Goal: Information Seeking & Learning: Learn about a topic

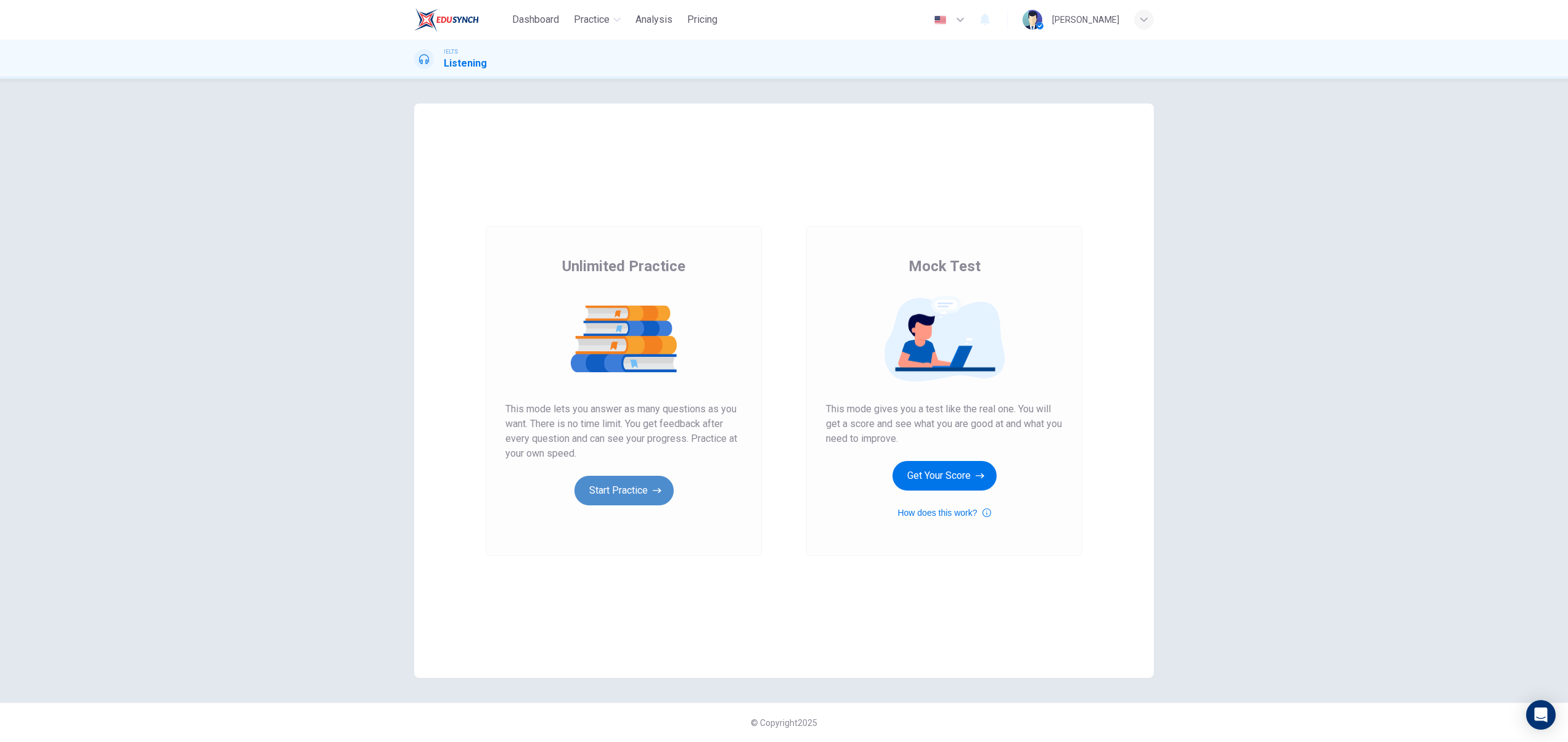
click at [627, 490] on button "Start Practice" at bounding box center [624, 491] width 99 height 30
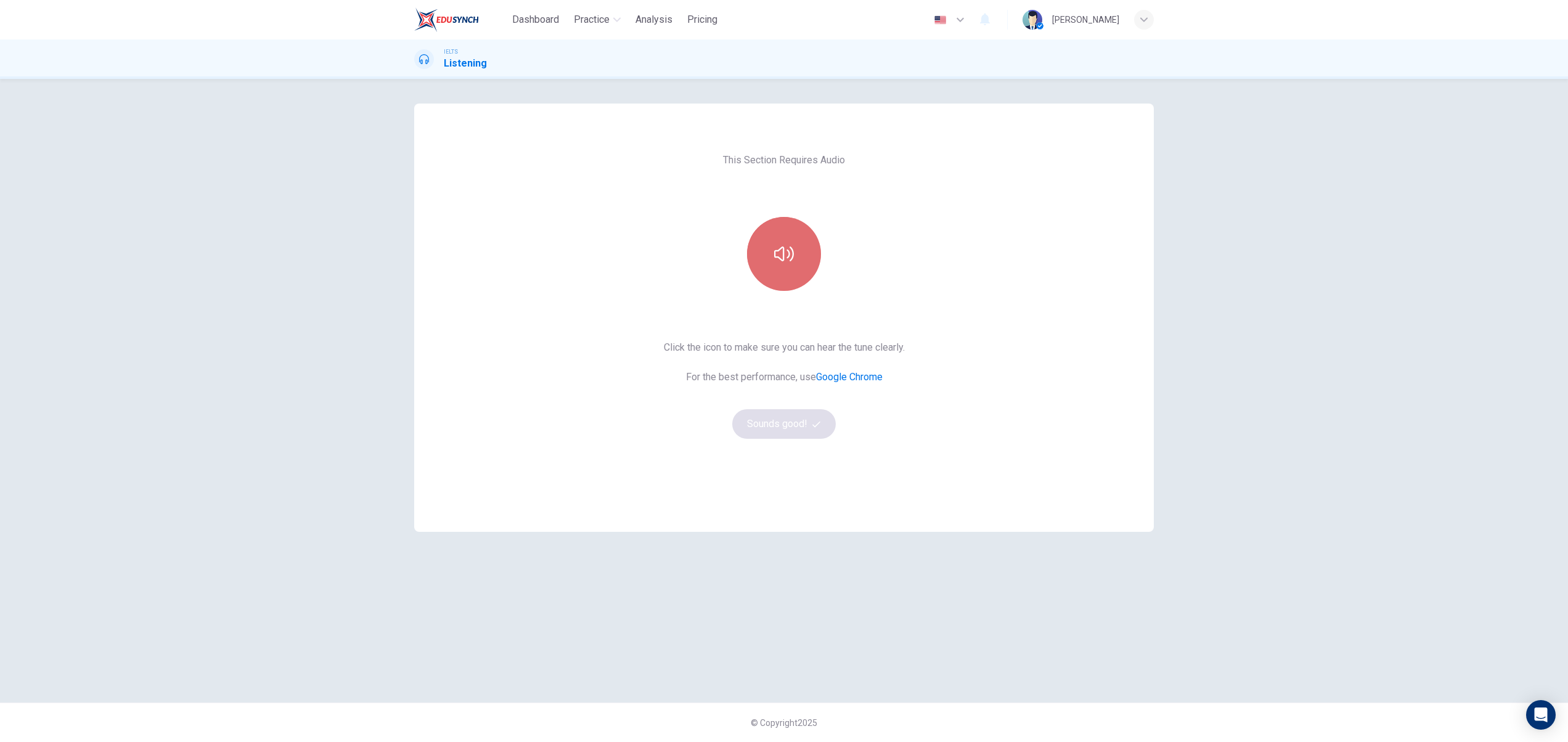
click at [786, 268] on button "button" at bounding box center [783, 253] width 74 height 74
click at [815, 423] on icon "button" at bounding box center [816, 425] width 8 height 8
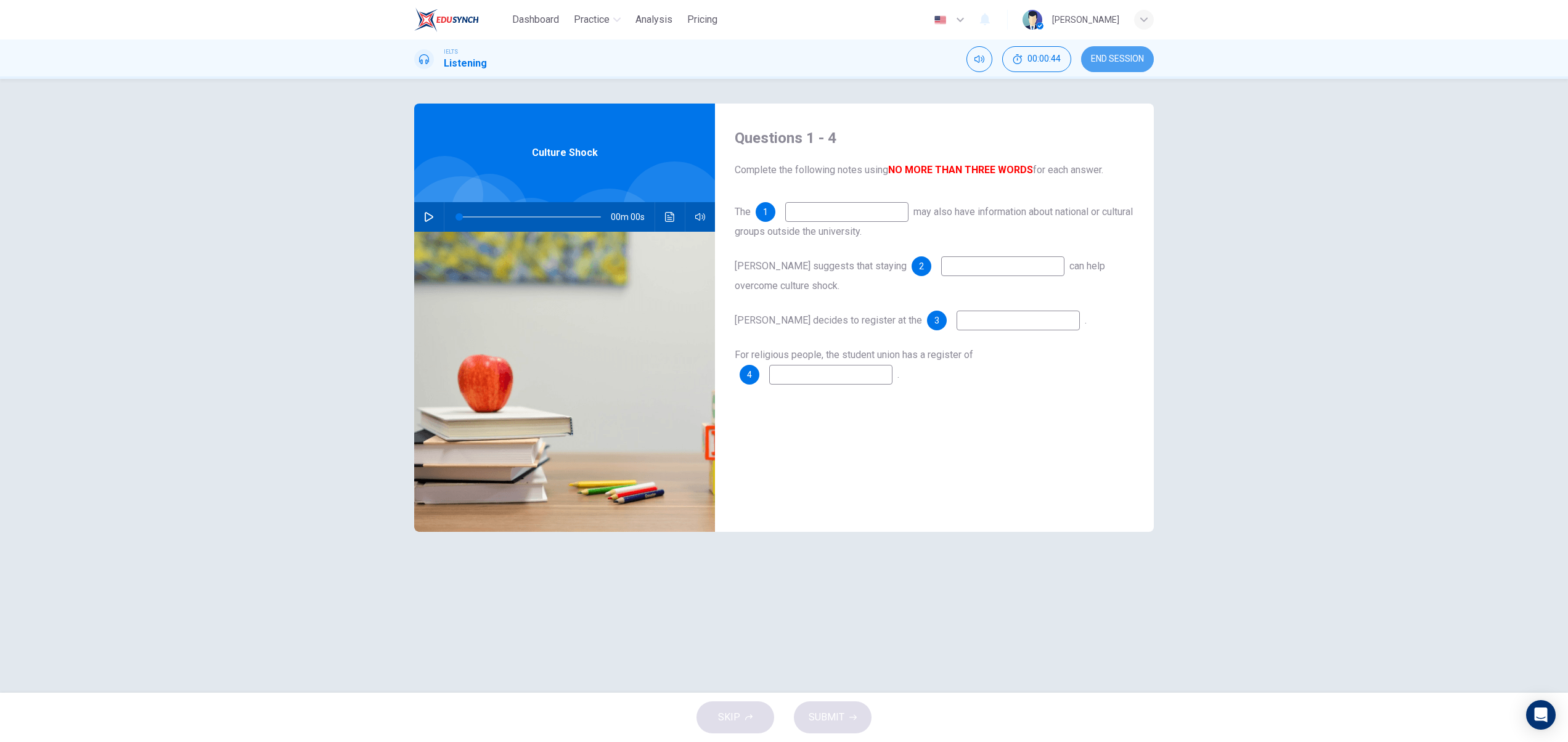
click at [1110, 56] on span "END SESSION" at bounding box center [1117, 59] width 53 height 10
click at [566, 23] on div "Dashboard Practice Analysis Pricing" at bounding box center [614, 19] width 215 height 22
click at [534, 23] on span "Dashboard" at bounding box center [535, 19] width 47 height 14
